Goal: Information Seeking & Learning: Find specific fact

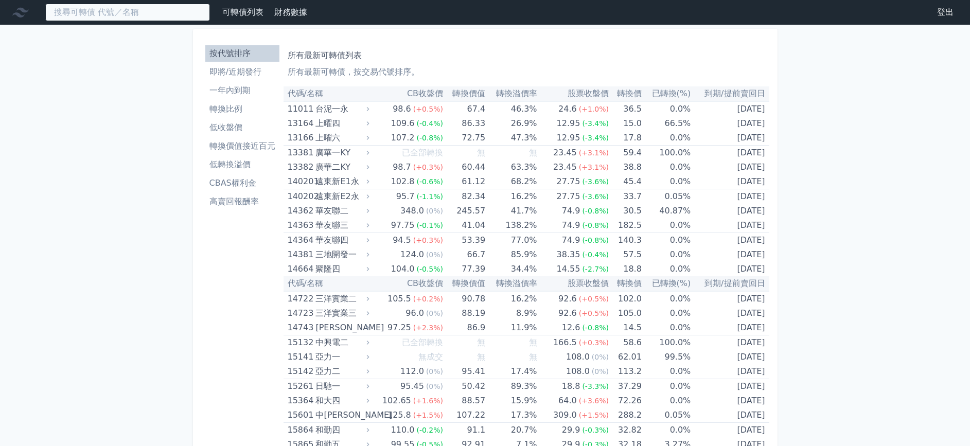
click at [105, 17] on input at bounding box center [127, 12] width 165 height 17
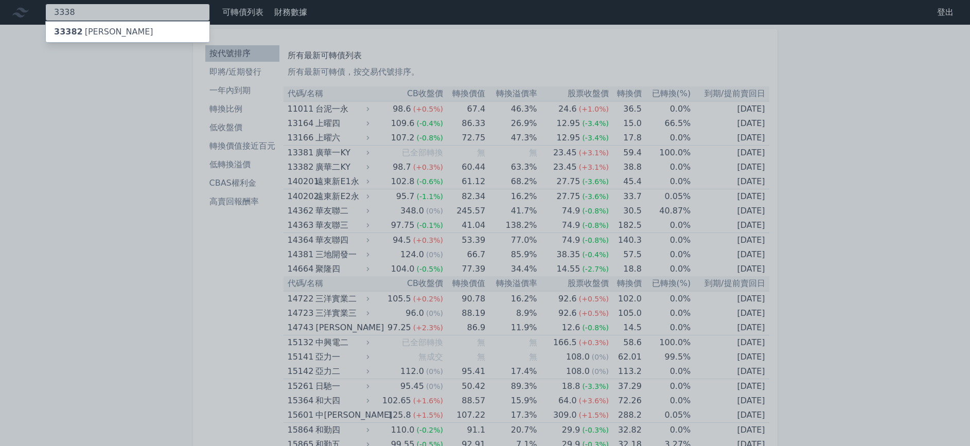
type input "3338"
click at [102, 28] on div "33382 泰碩二" at bounding box center [103, 32] width 99 height 12
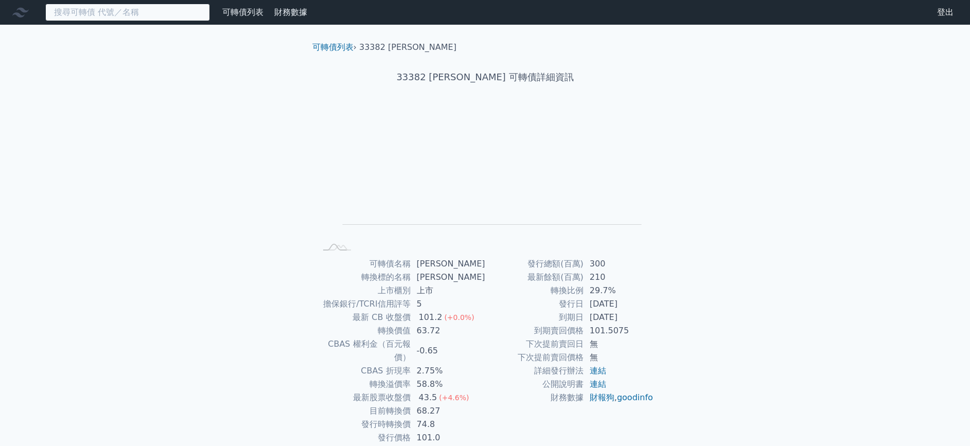
click at [150, 13] on input at bounding box center [127, 12] width 165 height 17
